Goal: Information Seeking & Learning: Learn about a topic

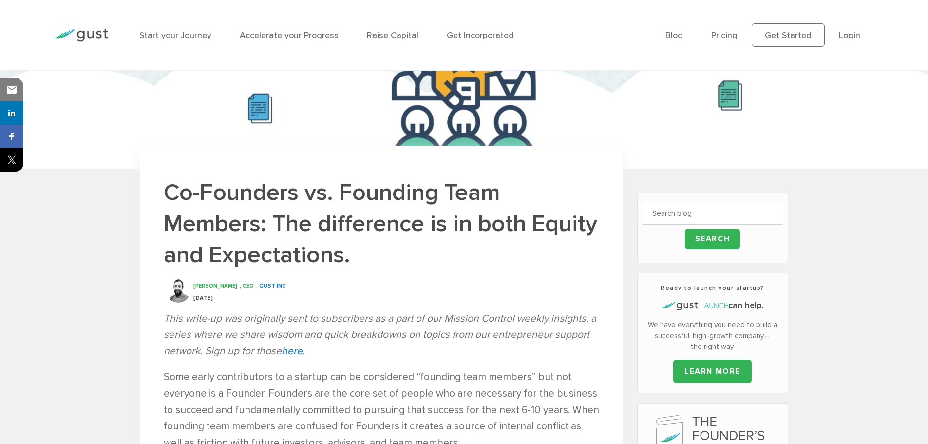
scroll to position [162, 0]
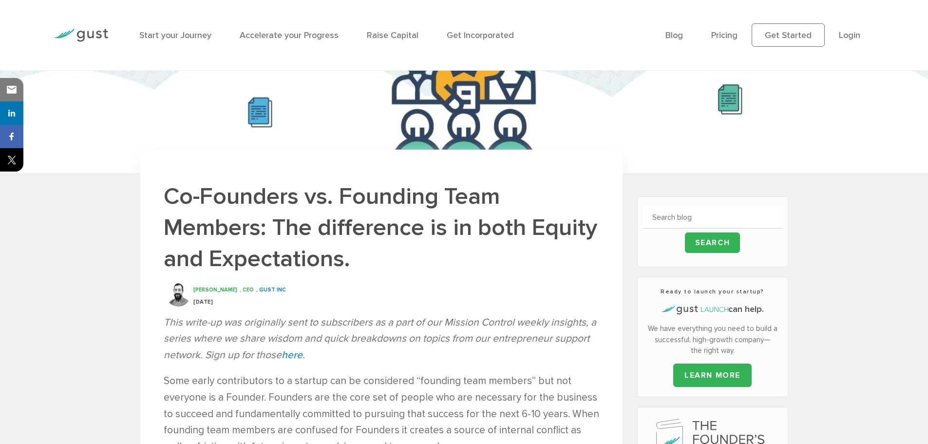
drag, startPoint x: 163, startPoint y: 187, endPoint x: 243, endPoint y: 301, distance: 138.9
drag, startPoint x: 167, startPoint y: 323, endPoint x: 332, endPoint y: 347, distance: 166.4
click at [332, 347] on p "This write-up was originally sent to subscribers as a part of our Mission Contr…" at bounding box center [382, 338] width 436 height 49
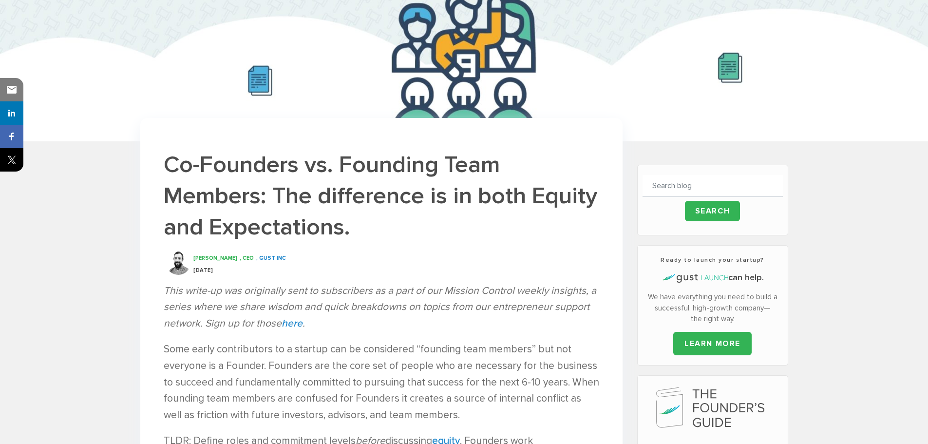
scroll to position [325, 0]
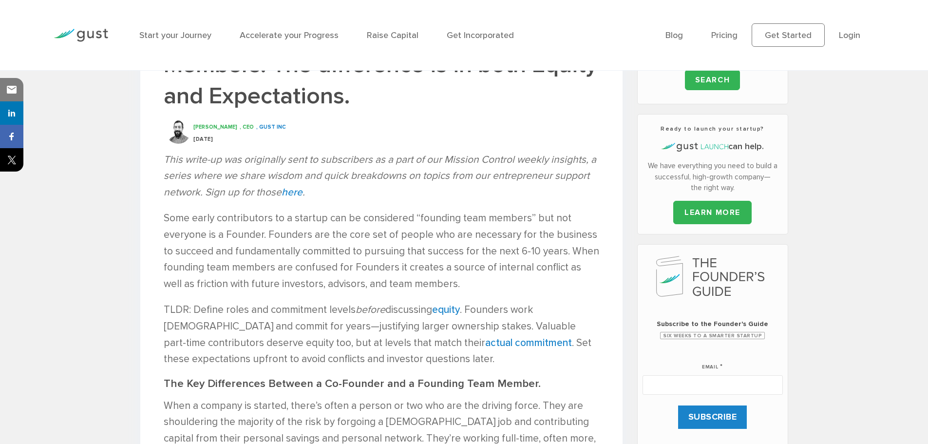
click at [300, 287] on p "Some early contributors to a startup can be considered “founding team members” …" at bounding box center [382, 251] width 436 height 82
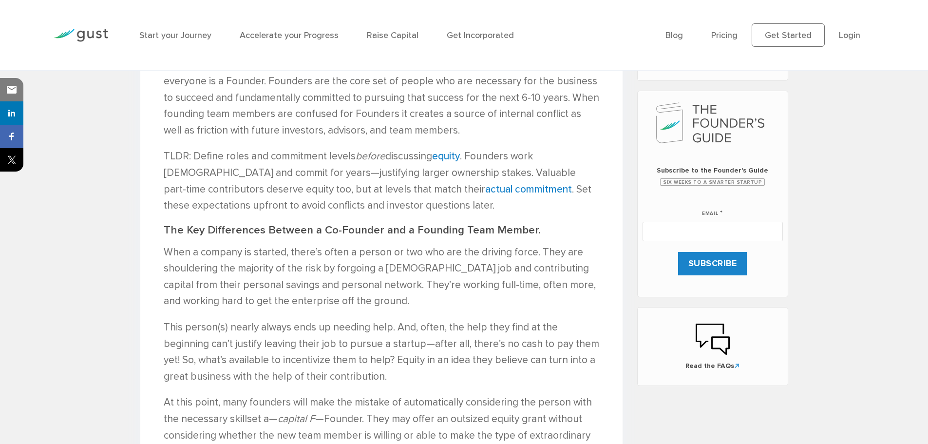
scroll to position [487, 0]
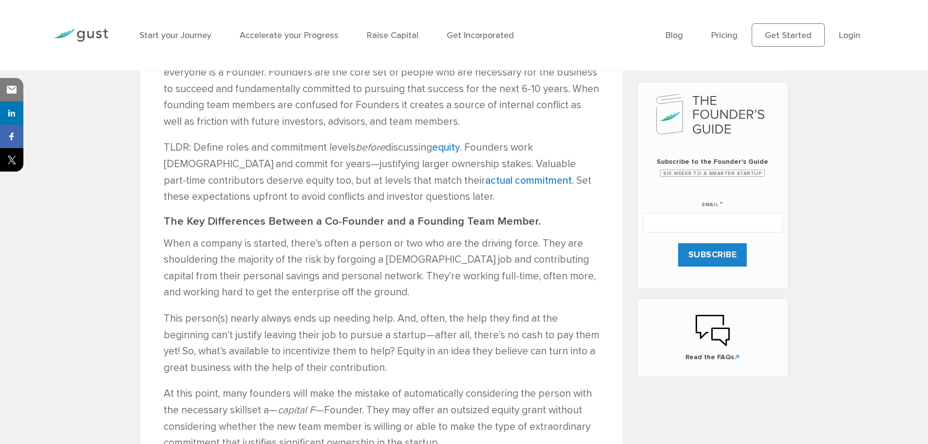
drag, startPoint x: 320, startPoint y: 222, endPoint x: 543, endPoint y: 218, distance: 223.2
click at [543, 218] on h2 "The Key Differences Between a Co-Founder and a Founding Team Member." at bounding box center [382, 221] width 436 height 13
click at [293, 266] on p "When a company is started, there’s often a person or two who are the driving fo…" at bounding box center [382, 267] width 436 height 65
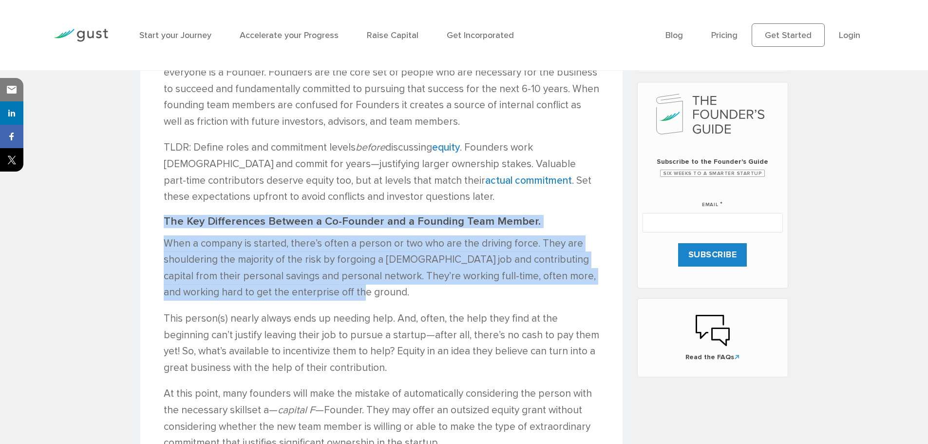
drag, startPoint x: 162, startPoint y: 216, endPoint x: 331, endPoint y: 295, distance: 186.3
click at [166, 222] on strong "The Key Differences Between a Co-Founder and a Founding Team Member." at bounding box center [352, 221] width 377 height 13
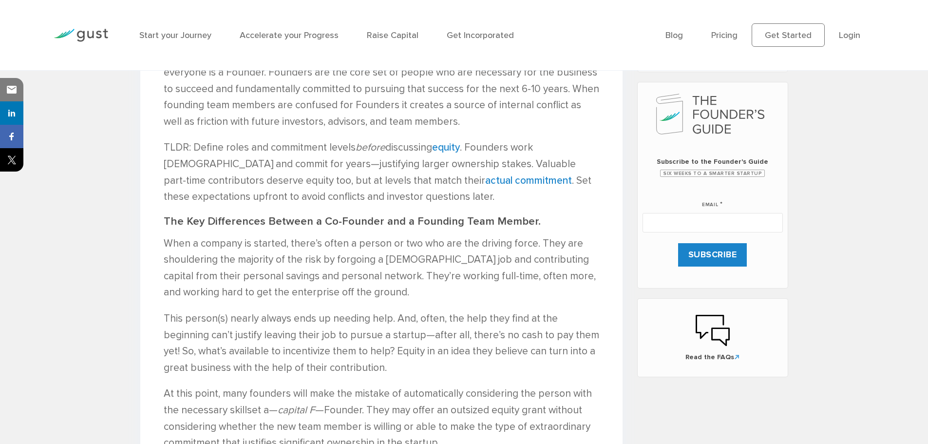
drag, startPoint x: 164, startPoint y: 220, endPoint x: 539, endPoint y: 222, distance: 374.7
click at [539, 222] on h2 "The Key Differences Between a Co-Founder and a Founding Team Member." at bounding box center [382, 221] width 436 height 13
